Goal: Task Accomplishment & Management: Manage account settings

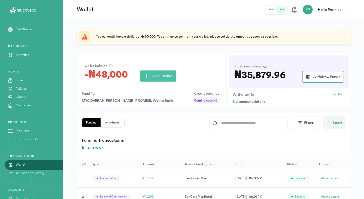
click at [345, 8] on icon "button" at bounding box center [345, 9] width 3 height 3
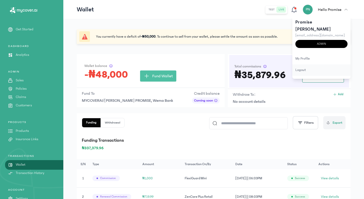
click at [301, 65] on div "logout" at bounding box center [321, 70] width 58 height 11
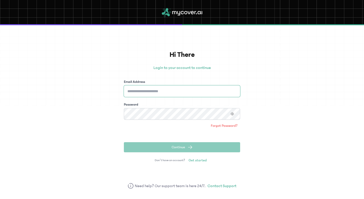
click at [178, 93] on input "Email Address" at bounding box center [182, 92] width 116 height 12
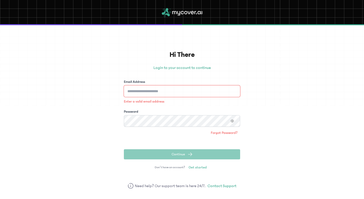
click at [170, 90] on input "Email Address" at bounding box center [182, 92] width 116 height 12
type input "**********"
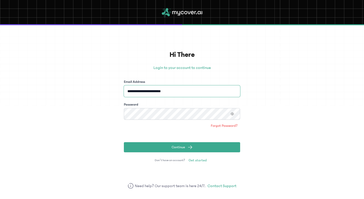
click at [124, 142] on button "Continue" at bounding box center [182, 147] width 116 height 10
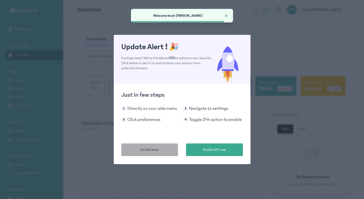
click at [150, 153] on button "Do this later" at bounding box center [149, 150] width 57 height 13
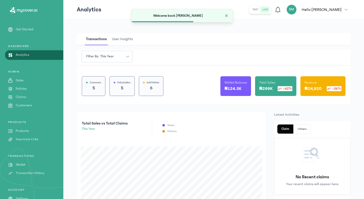
click at [21, 164] on p "Wallet" at bounding box center [21, 164] width 10 height 5
